Goal: Task Accomplishment & Management: Complete application form

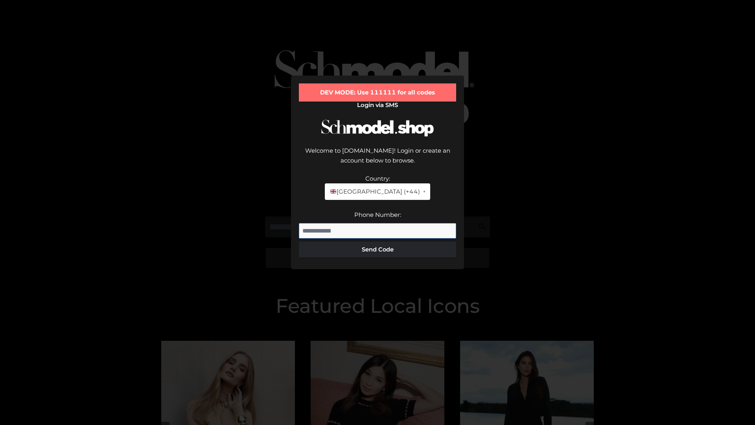
click at [378, 223] on input "Phone Number:" at bounding box center [377, 231] width 157 height 16
type input "**********"
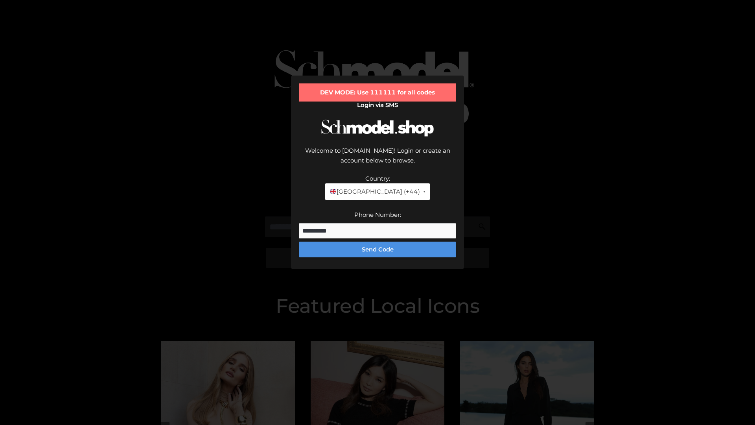
click at [378, 242] on button "Send Code" at bounding box center [377, 250] width 157 height 16
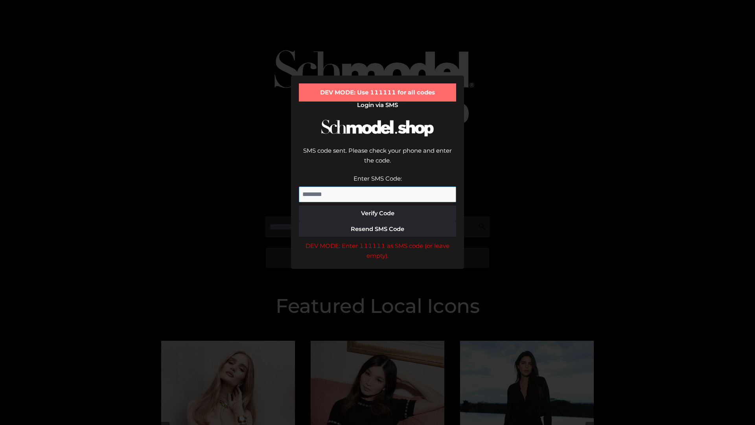
click at [378, 186] on input "Enter SMS Code:" at bounding box center [377, 194] width 157 height 16
type input "******"
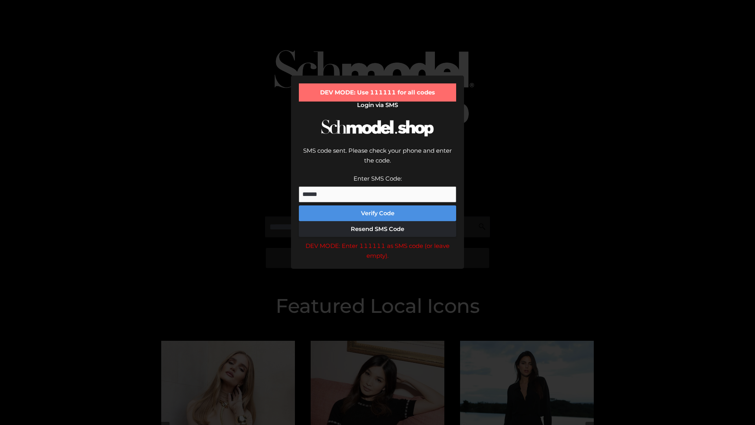
click at [378, 205] on button "Verify Code" at bounding box center [377, 213] width 157 height 16
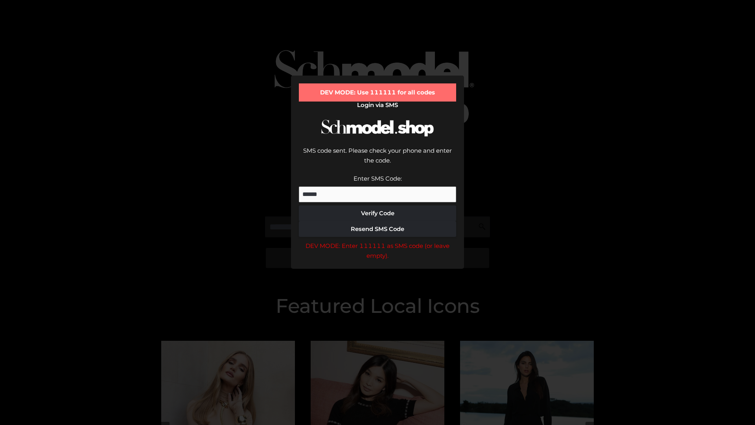
click at [378, 241] on div "DEV MODE: Enter 111111 as SMS code (or leave empty)." at bounding box center [377, 251] width 157 height 20
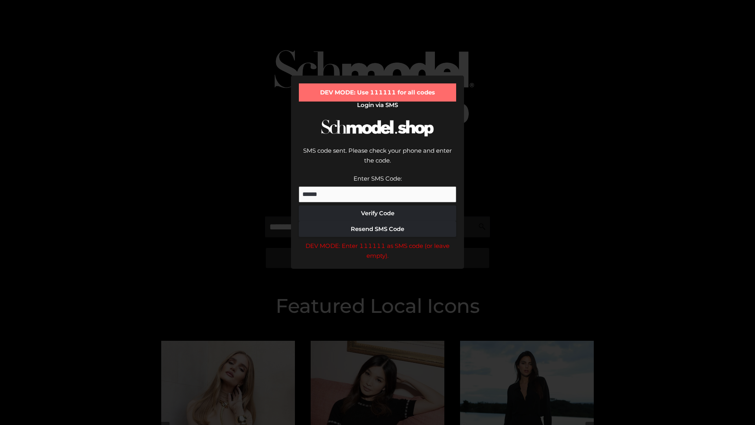
click at [378, 241] on div "DEV MODE: Enter 111111 as SMS code (or leave empty)." at bounding box center [377, 251] width 157 height 20
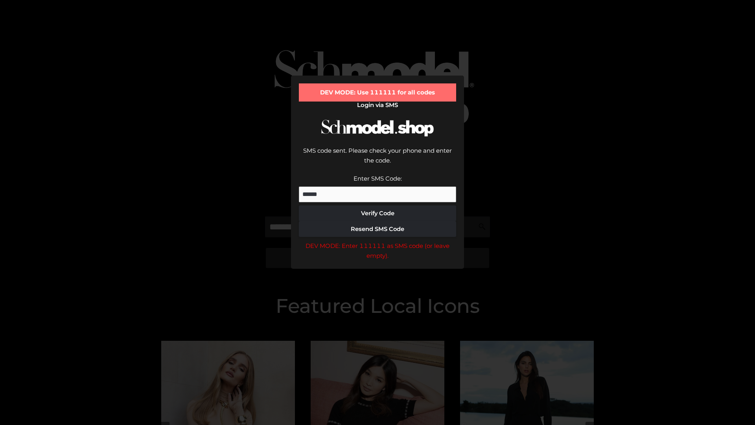
click at [378, 241] on div "DEV MODE: Enter 111111 as SMS code (or leave empty)." at bounding box center [377, 251] width 157 height 20
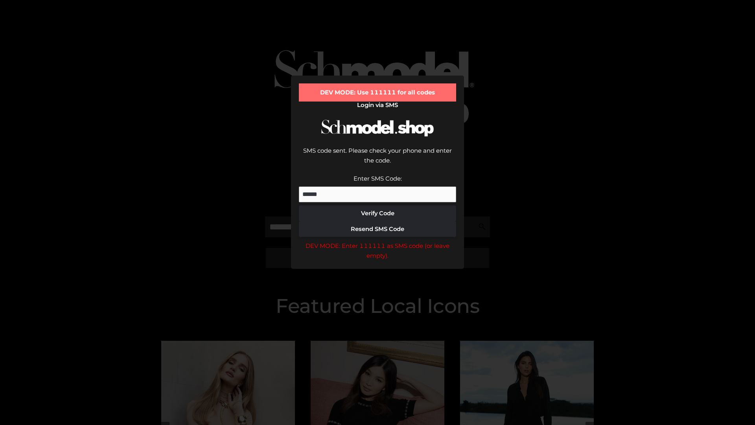
click at [378, 241] on div "DEV MODE: Enter 111111 as SMS code (or leave empty)." at bounding box center [377, 251] width 157 height 20
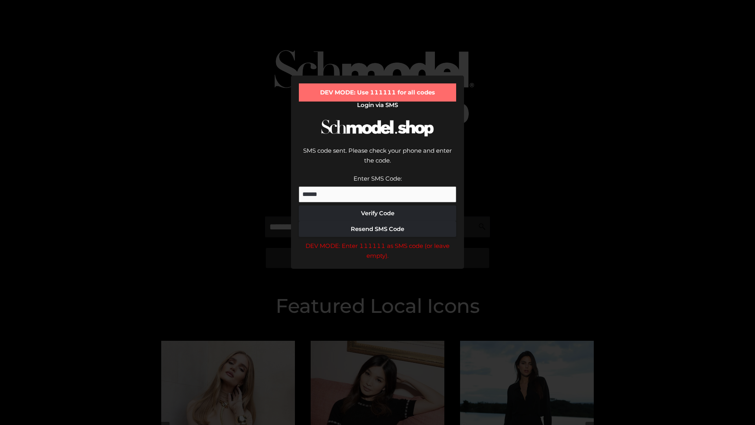
click at [378, 241] on div "DEV MODE: Enter 111111 as SMS code (or leave empty)." at bounding box center [377, 251] width 157 height 20
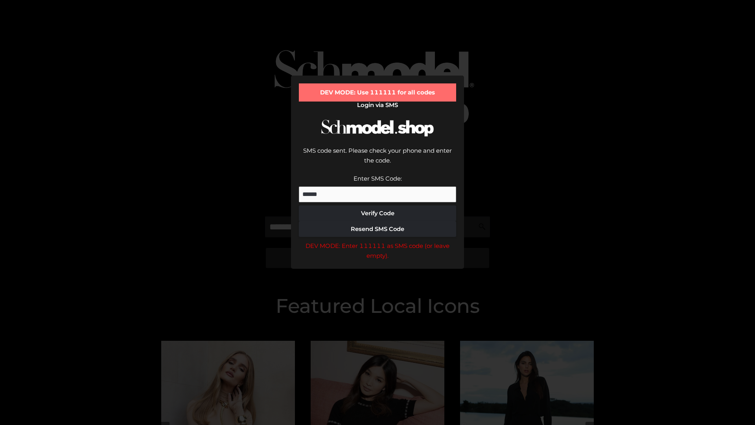
click at [378, 241] on div "DEV MODE: Enter 111111 as SMS code (or leave empty)." at bounding box center [377, 251] width 157 height 20
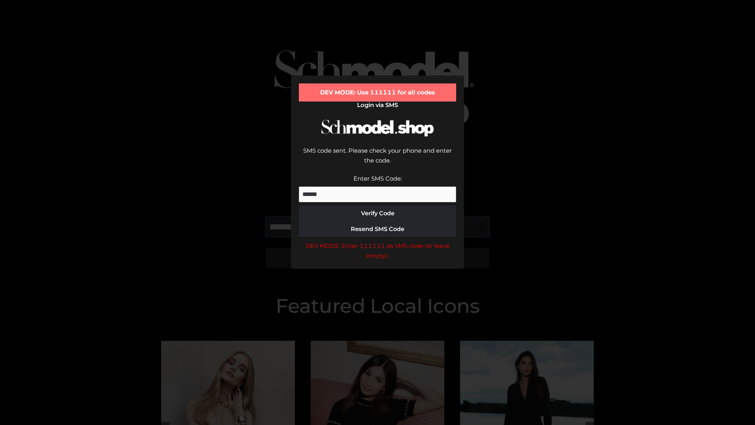
scroll to position [0, 41]
click at [378, 241] on div "DEV MODE: Enter 111111 as SMS code (or leave empty)." at bounding box center [377, 251] width 157 height 20
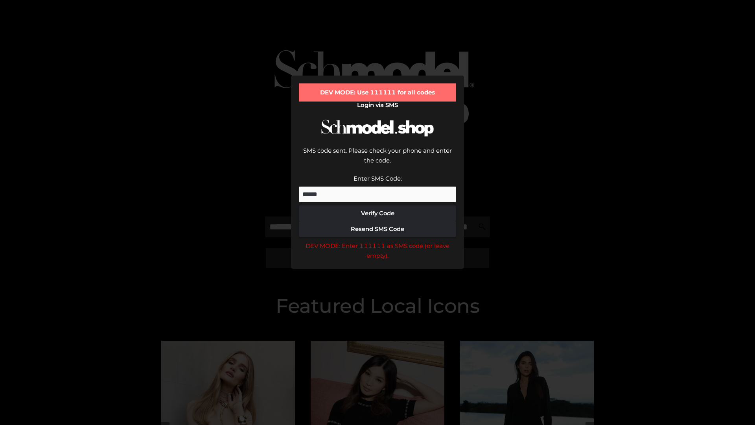
click at [378, 241] on div "DEV MODE: Enter 111111 as SMS code (or leave empty)." at bounding box center [377, 251] width 157 height 20
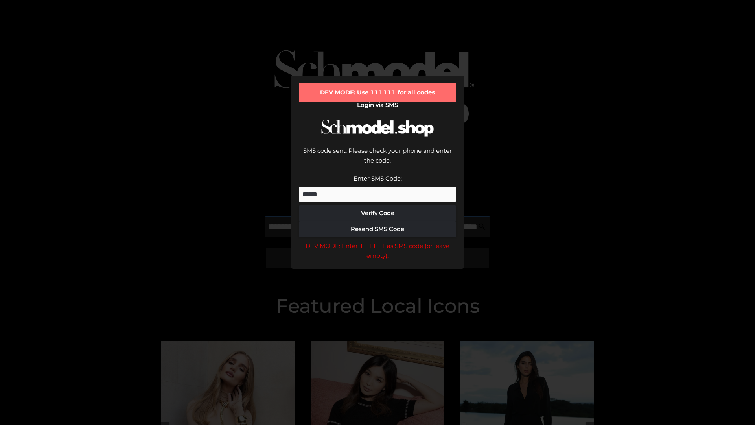
scroll to position [0, 86]
click at [378, 241] on div "DEV MODE: Enter 111111 as SMS code (or leave empty)." at bounding box center [377, 251] width 157 height 20
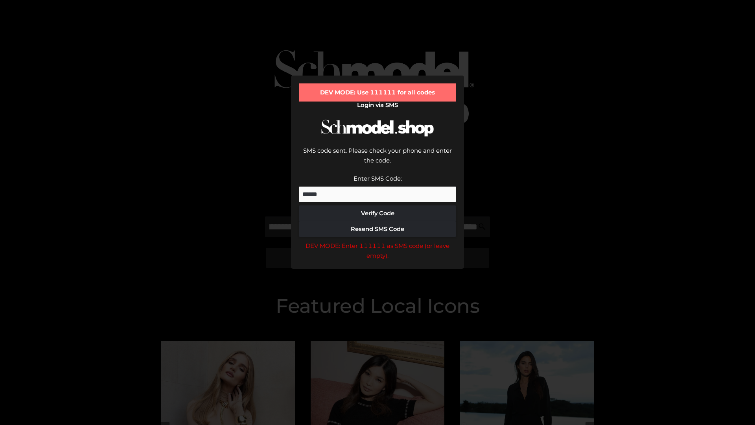
click at [378, 241] on div "DEV MODE: Enter 111111 as SMS code (or leave empty)." at bounding box center [377, 251] width 157 height 20
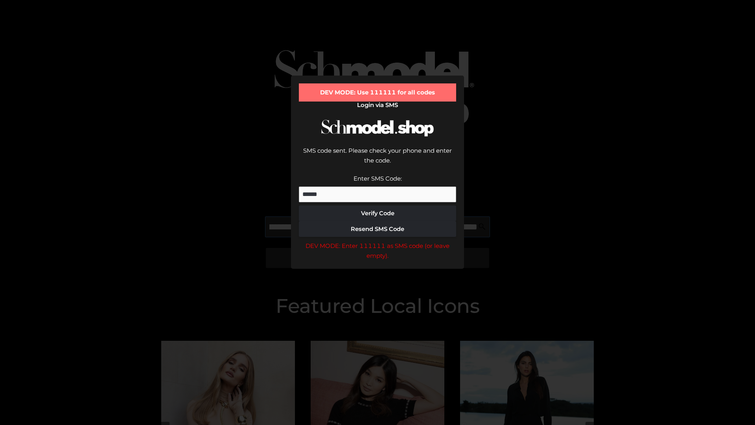
scroll to position [0, 133]
click at [378, 241] on div "DEV MODE: Enter 111111 as SMS code (or leave empty)." at bounding box center [377, 251] width 157 height 20
type input "**********"
